Goal: Transaction & Acquisition: Purchase product/service

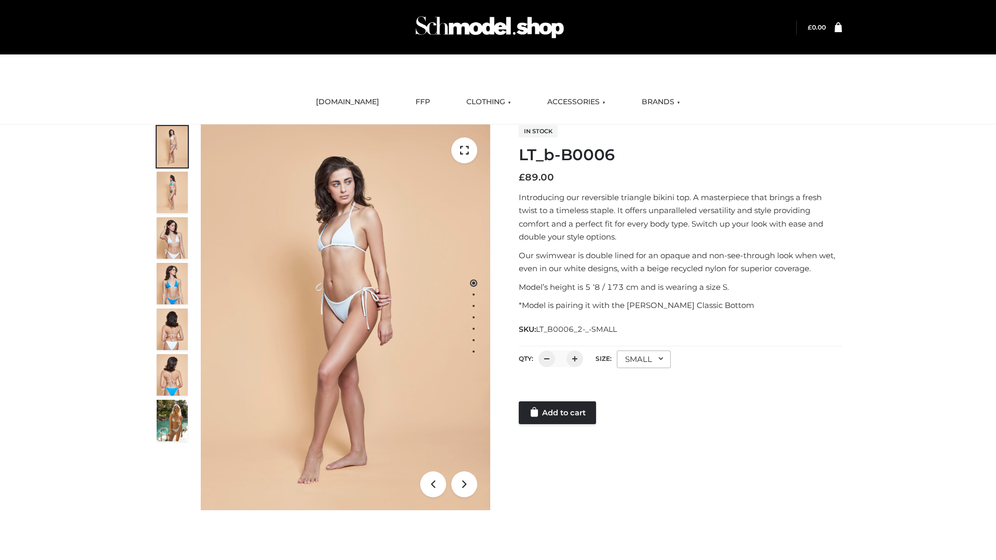
click at [558, 413] on link "Add to cart" at bounding box center [557, 413] width 77 height 23
